Goal: Task Accomplishment & Management: Use online tool/utility

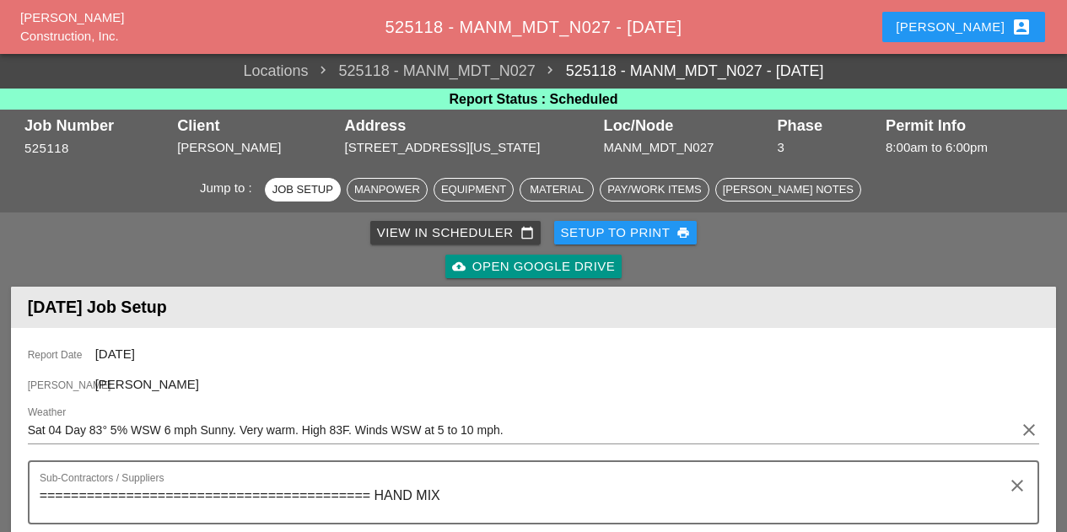
scroll to position [169, 0]
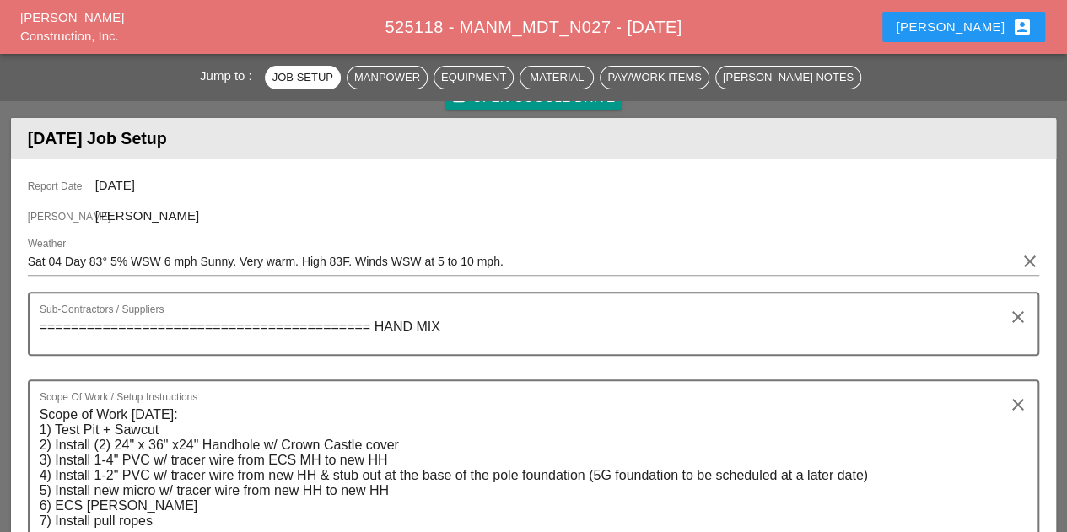
click at [1019, 23] on icon "account_box" at bounding box center [1021, 27] width 20 height 20
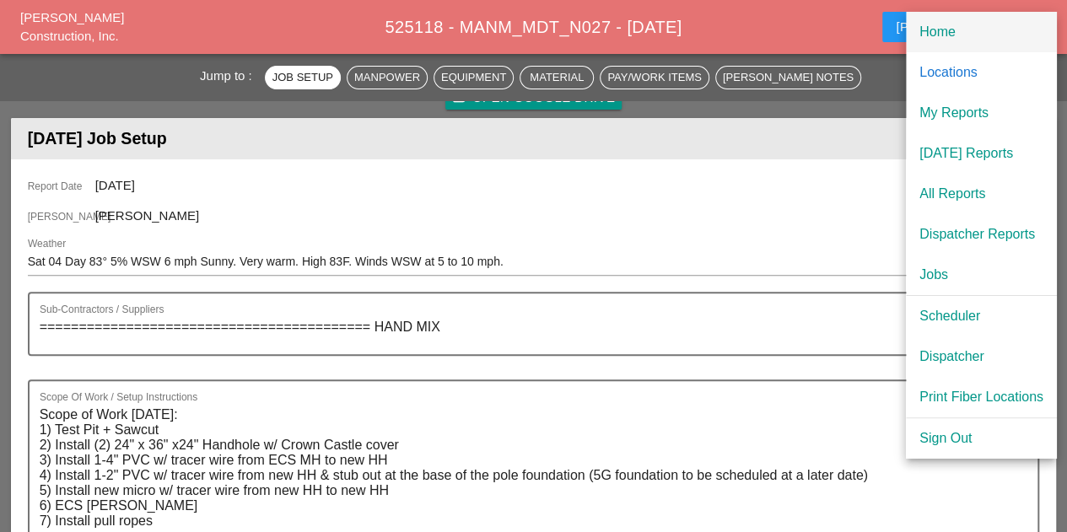
click at [922, 31] on div "Home" at bounding box center [981, 32] width 124 height 20
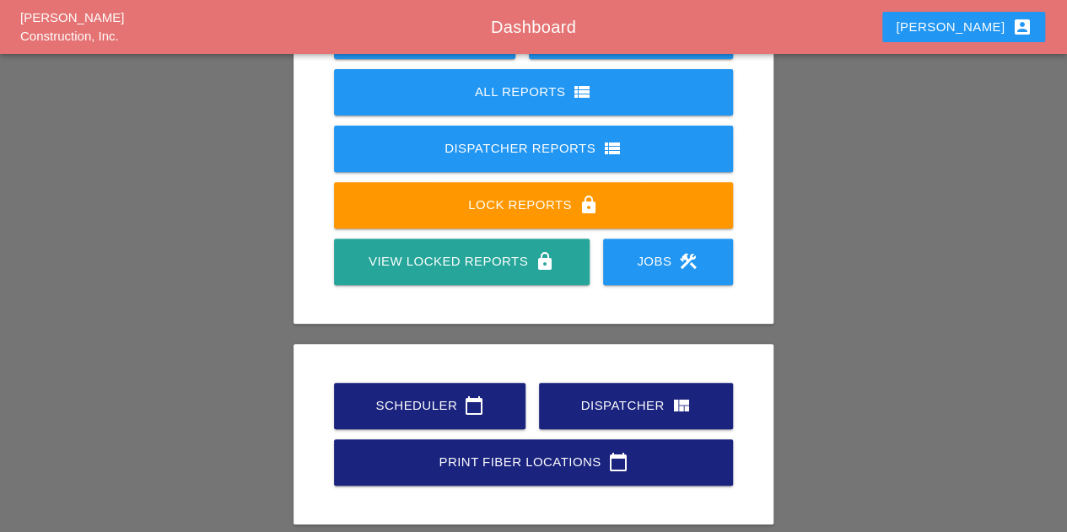
scroll to position [296, 0]
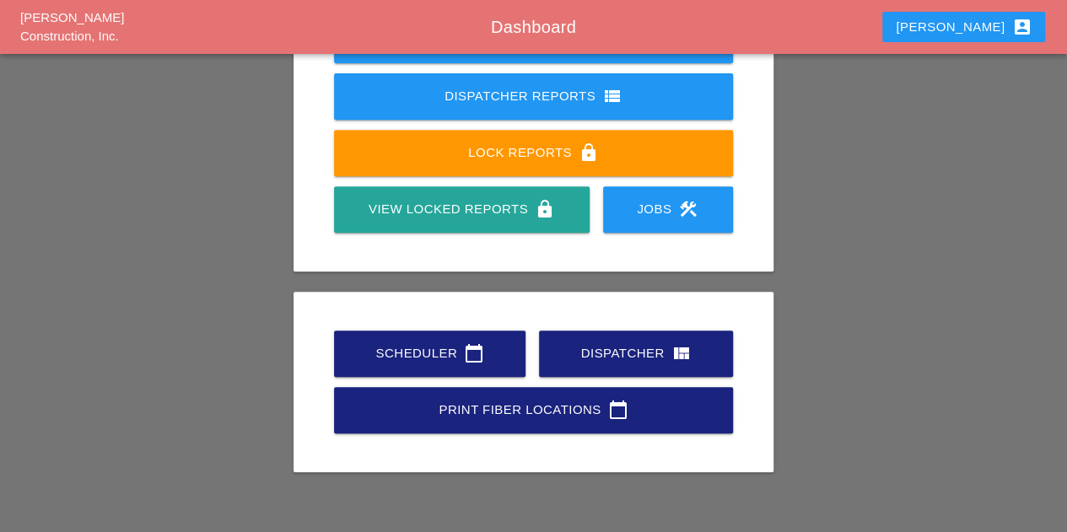
click at [406, 350] on div "Scheduler calendar_today" at bounding box center [429, 353] width 137 height 20
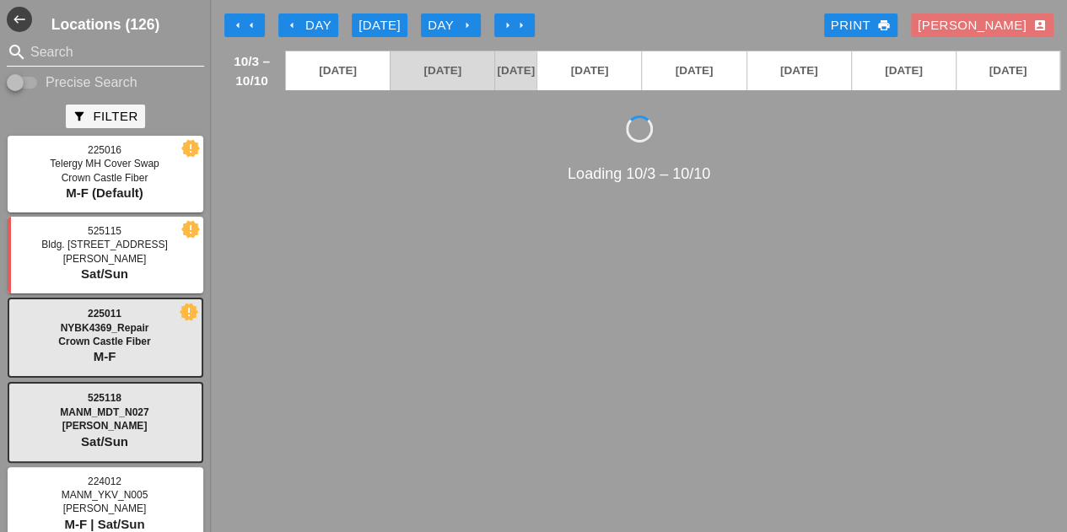
click at [72, 58] on input "Search" at bounding box center [105, 52] width 150 height 27
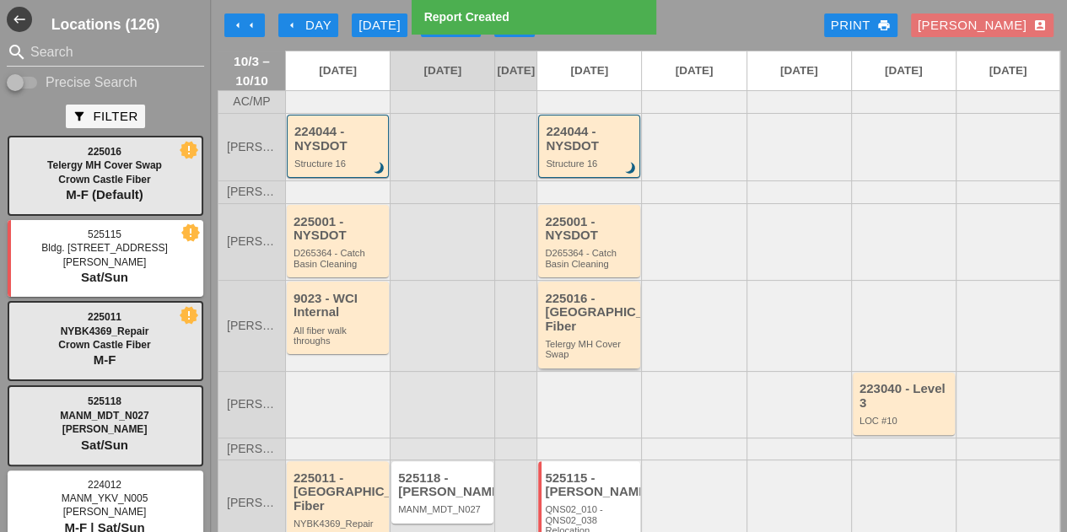
click at [602, 334] on div "225016 - [GEOGRAPHIC_DATA] Fiber" at bounding box center [590, 313] width 91 height 42
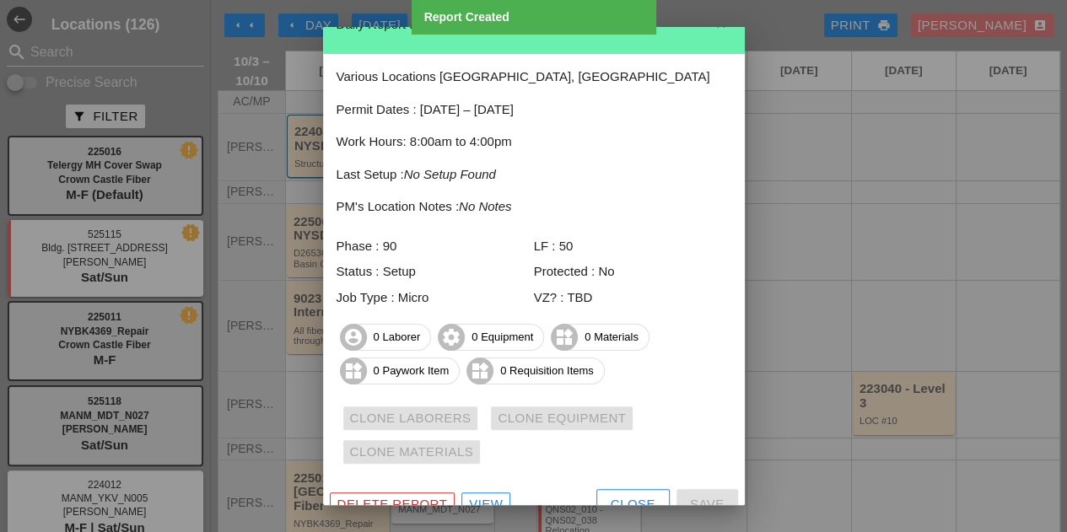
scroll to position [46, 0]
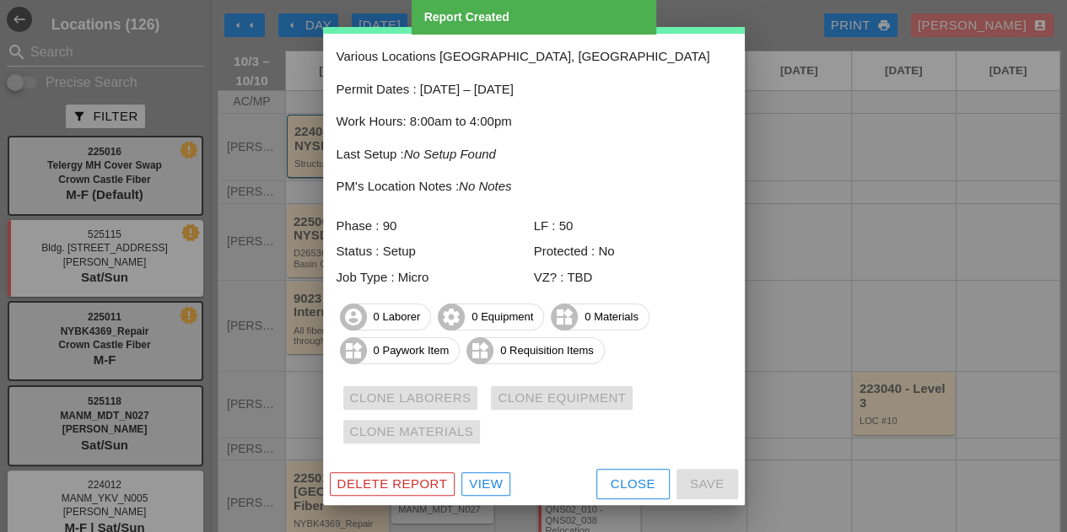
click at [462, 481] on link "View" at bounding box center [485, 484] width 49 height 24
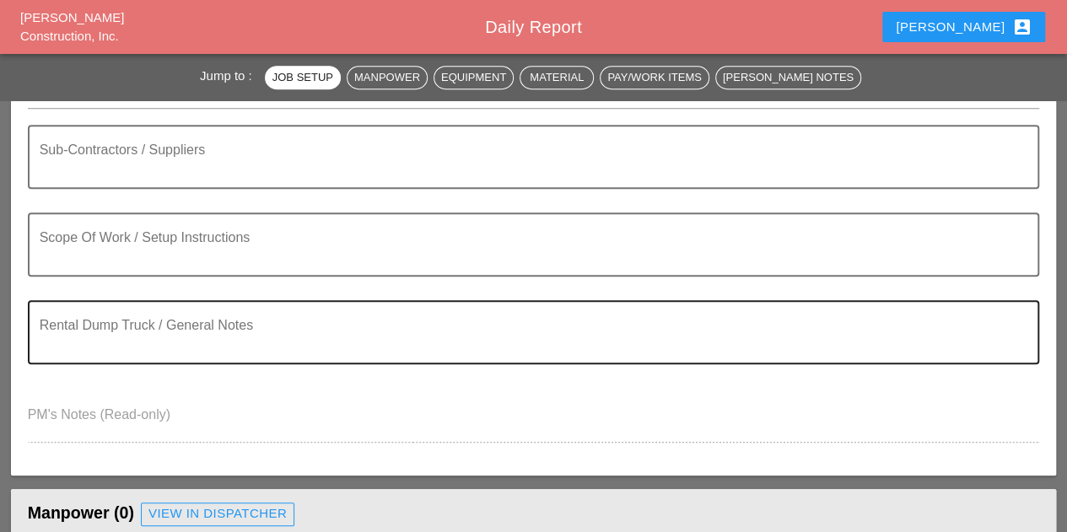
scroll to position [337, 0]
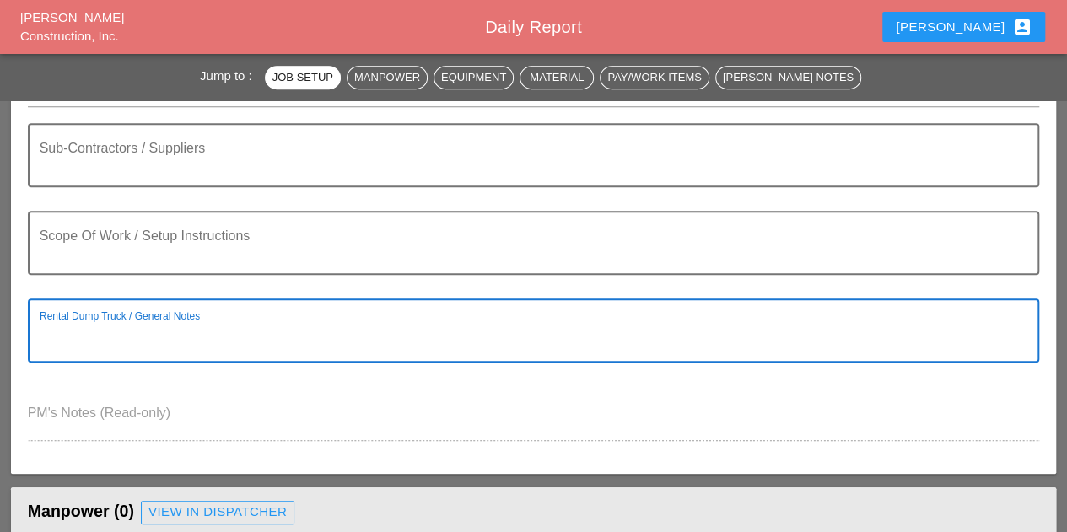
click at [116, 326] on textarea "Rental Dump Truck / General Notes" at bounding box center [527, 340] width 975 height 40
click at [158, 253] on textarea "Scope Of Work / Setup Instructions" at bounding box center [527, 253] width 975 height 40
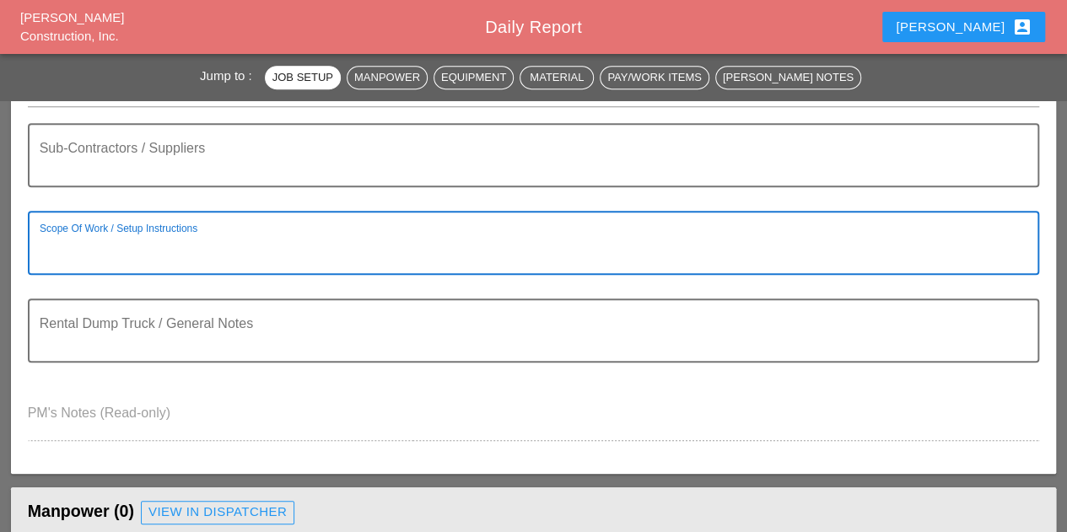
type textarea "S"
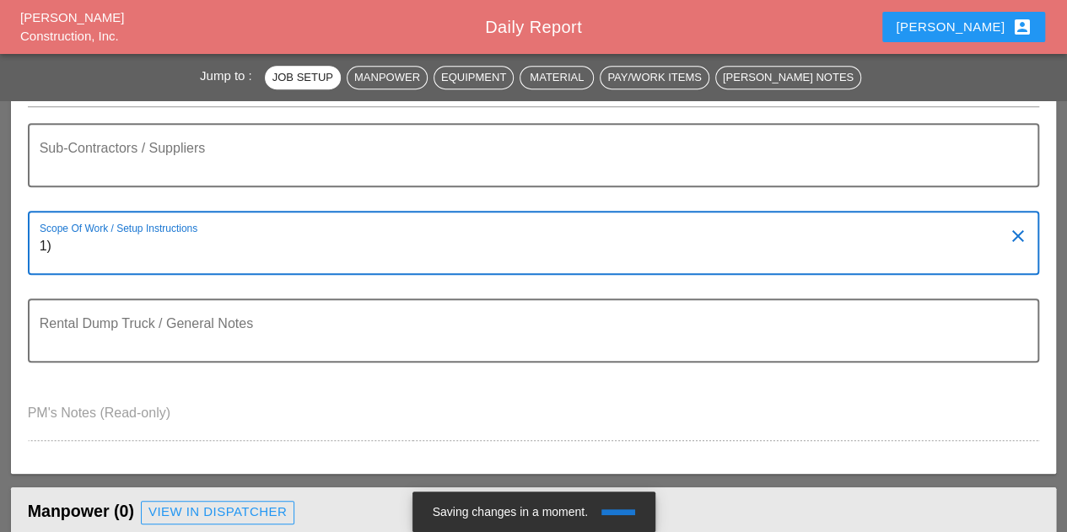
type textarea "1"
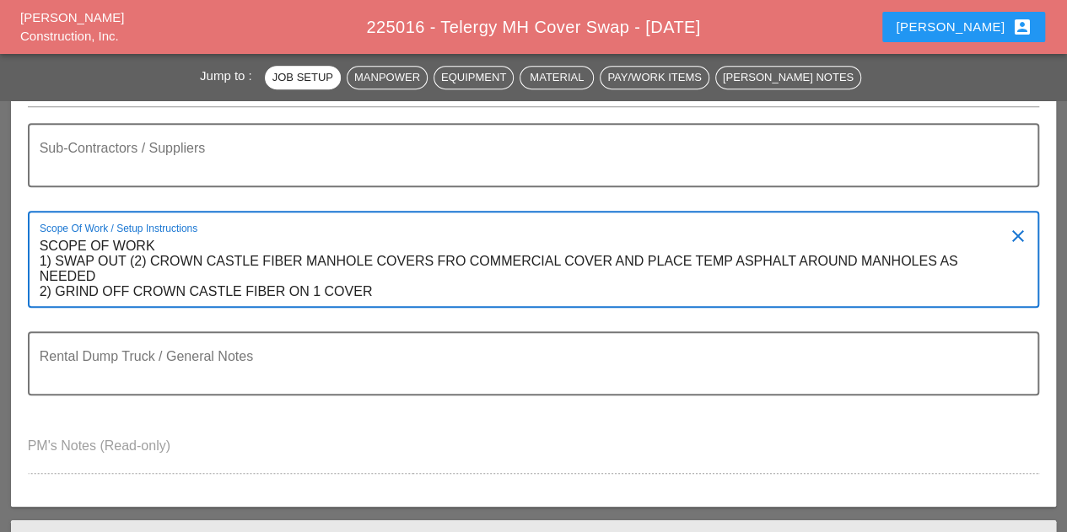
click at [170, 245] on textarea "SCOPE OF WORK 1) SWAP OUT (2) CROWN CASTLE FIBER MANHOLE COVERS FRO COMMERCIAL …" at bounding box center [527, 269] width 975 height 73
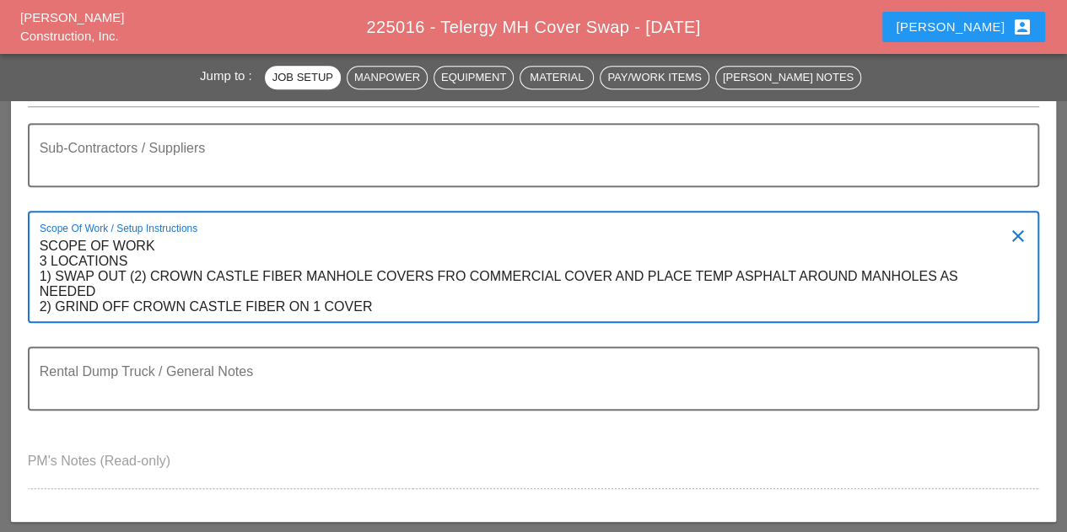
click at [132, 288] on textarea "SCOPE OF WORK 3 LOCATIONS 1) SWAP OUT (2) CROWN CASTLE FIBER MANHOLE COVERS FRO…" at bounding box center [527, 277] width 975 height 89
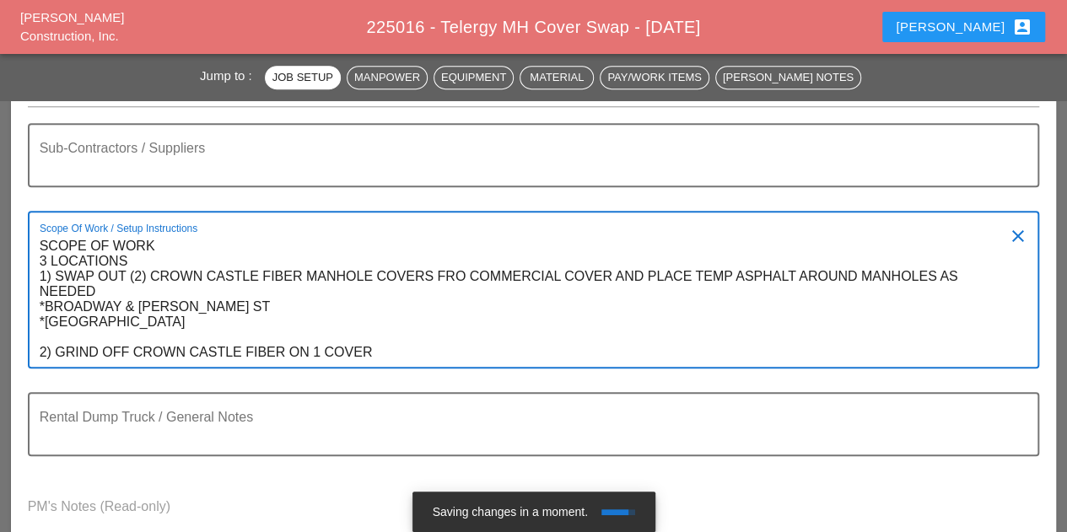
click at [401, 346] on textarea "SCOPE OF WORK 3 LOCATIONS 1) SWAP OUT (2) CROWN CASTLE FIBER MANHOLE COVERS FRO…" at bounding box center [527, 300] width 975 height 134
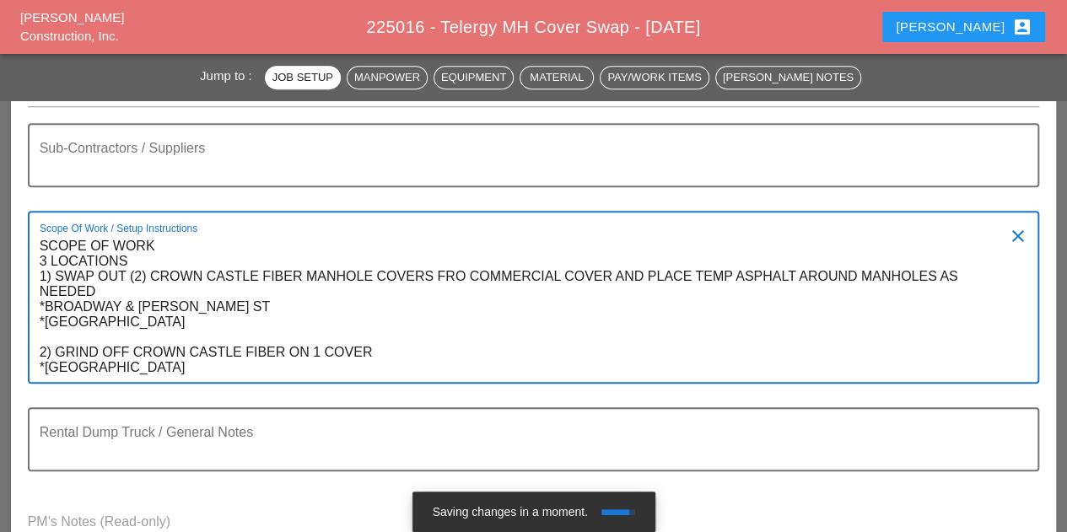
click at [233, 231] on div "Scope Of Work / Setup Instructions SCOPE OF WORK 3 LOCATIONS 1) SWAP OUT (2) CR…" at bounding box center [527, 296] width 975 height 169
click at [40, 240] on textarea "SCOPE OF WORK 3 LOCATIONS 1) SWAP OUT (2) CROWN CASTLE FIBER MANHOLE COVERS FRO…" at bounding box center [527, 307] width 975 height 149
click at [305, 367] on textarea "SCOPE OF WORK 3 LOCATIONS 1) SWAP OUT (2) CROWN CASTLE FIBER MANHOLE COVERS FRO…" at bounding box center [527, 307] width 975 height 149
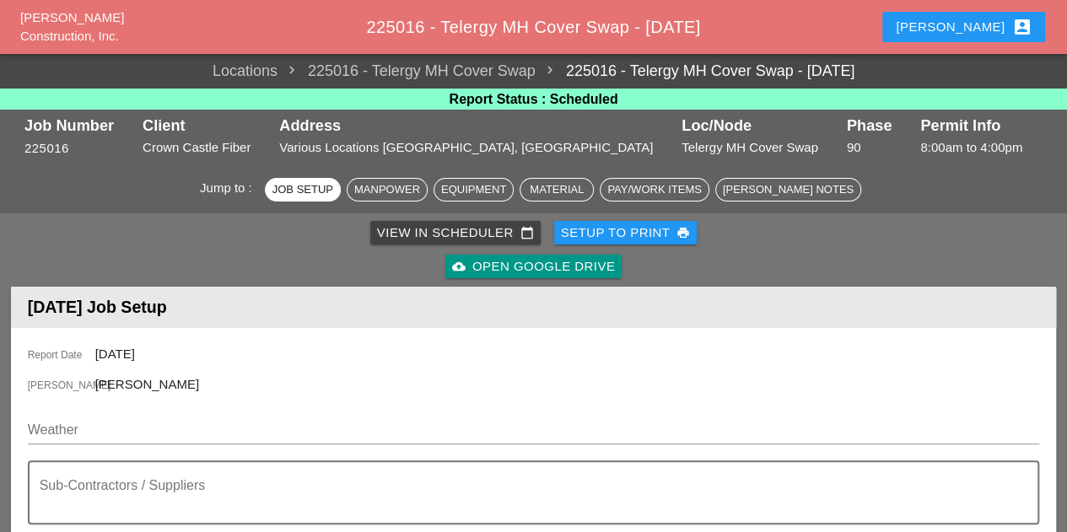
scroll to position [253, 0]
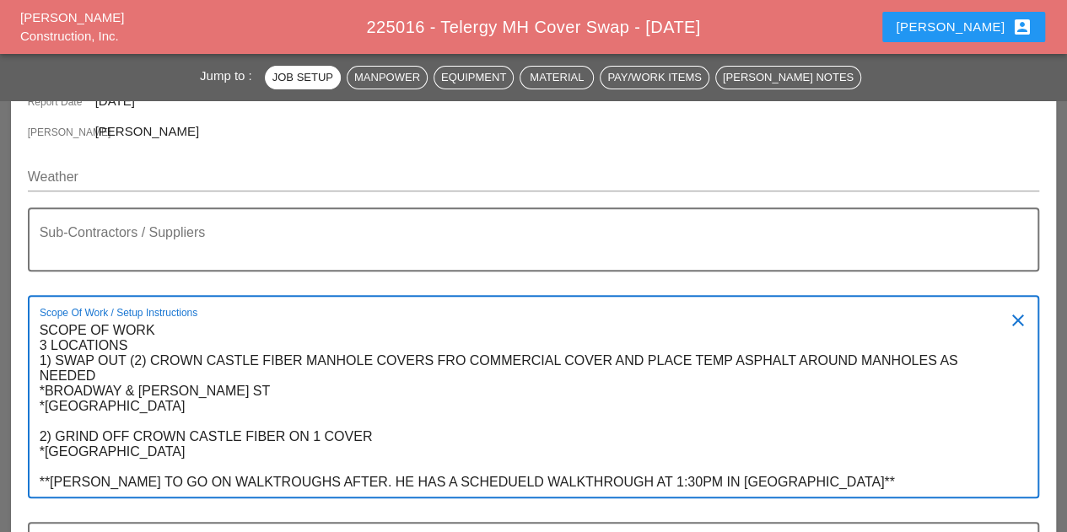
type textarea "SCOPE OF WORK 3 LOCATIONS 1) SWAP OUT (2) CROWN CASTLE FIBER MANHOLE COVERS FRO…"
